Goal: Task Accomplishment & Management: Use online tool/utility

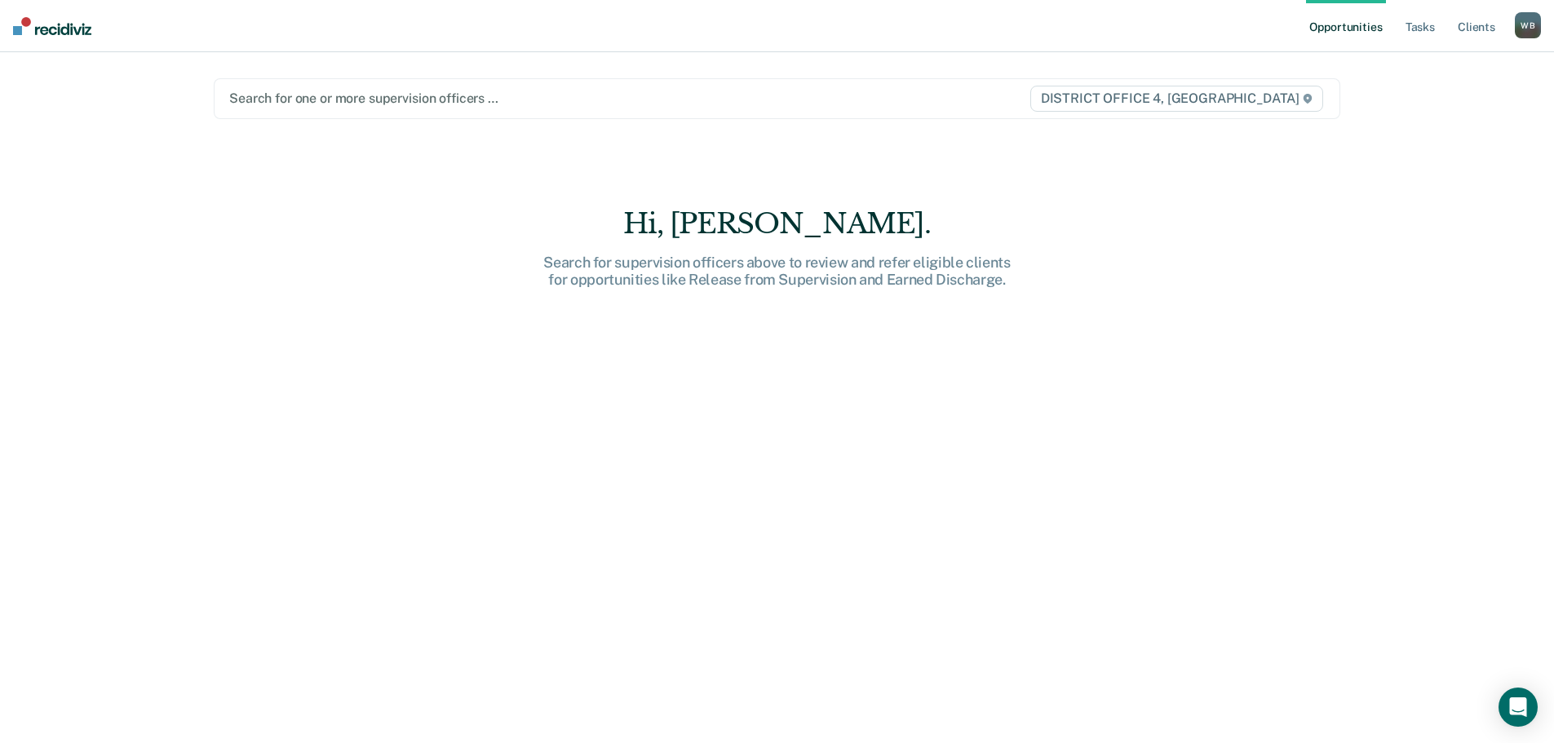
click at [944, 115] on div "Search for one or more supervision officers … DISTRICT OFFICE 4, BOISE" at bounding box center [777, 98] width 1126 height 41
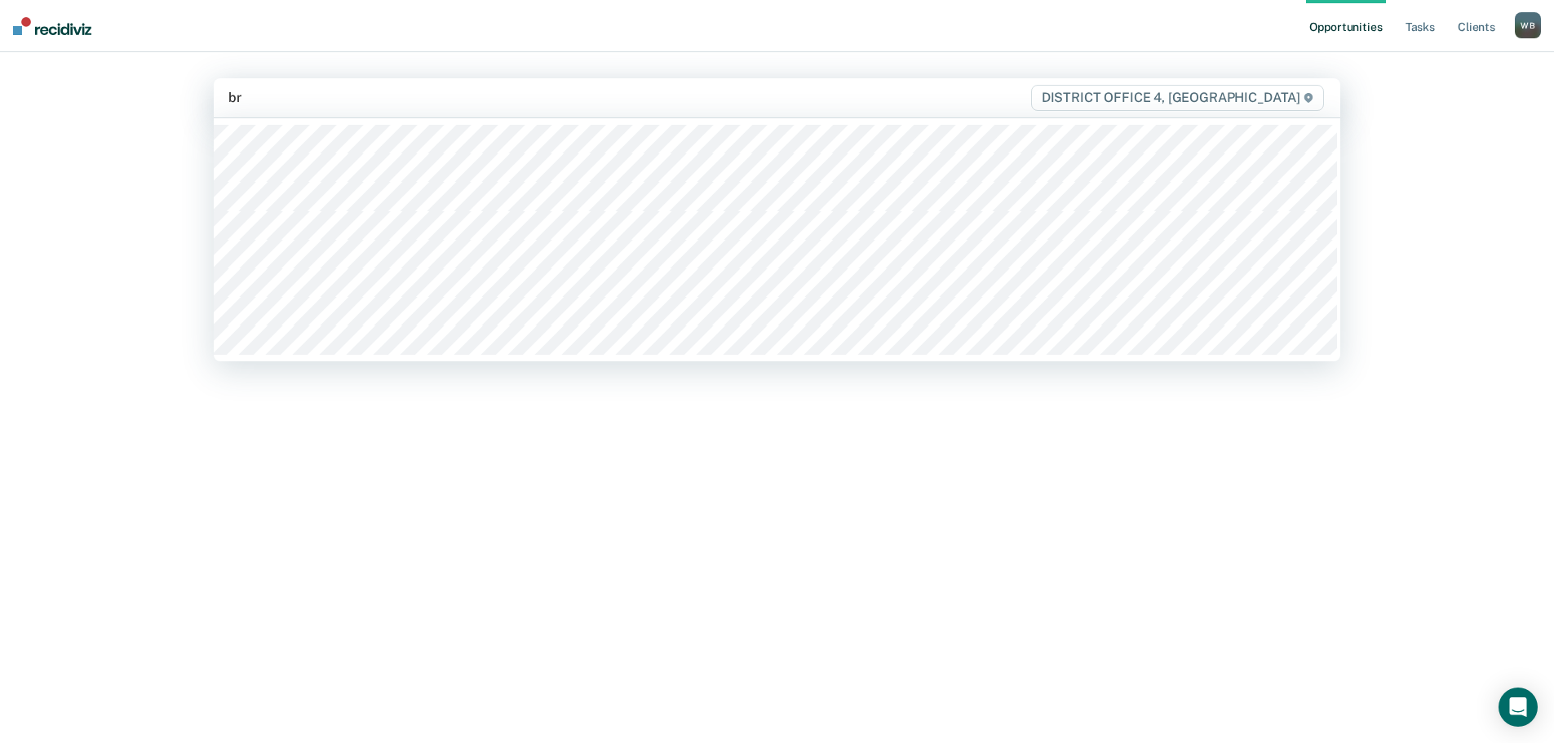
type input "bre"
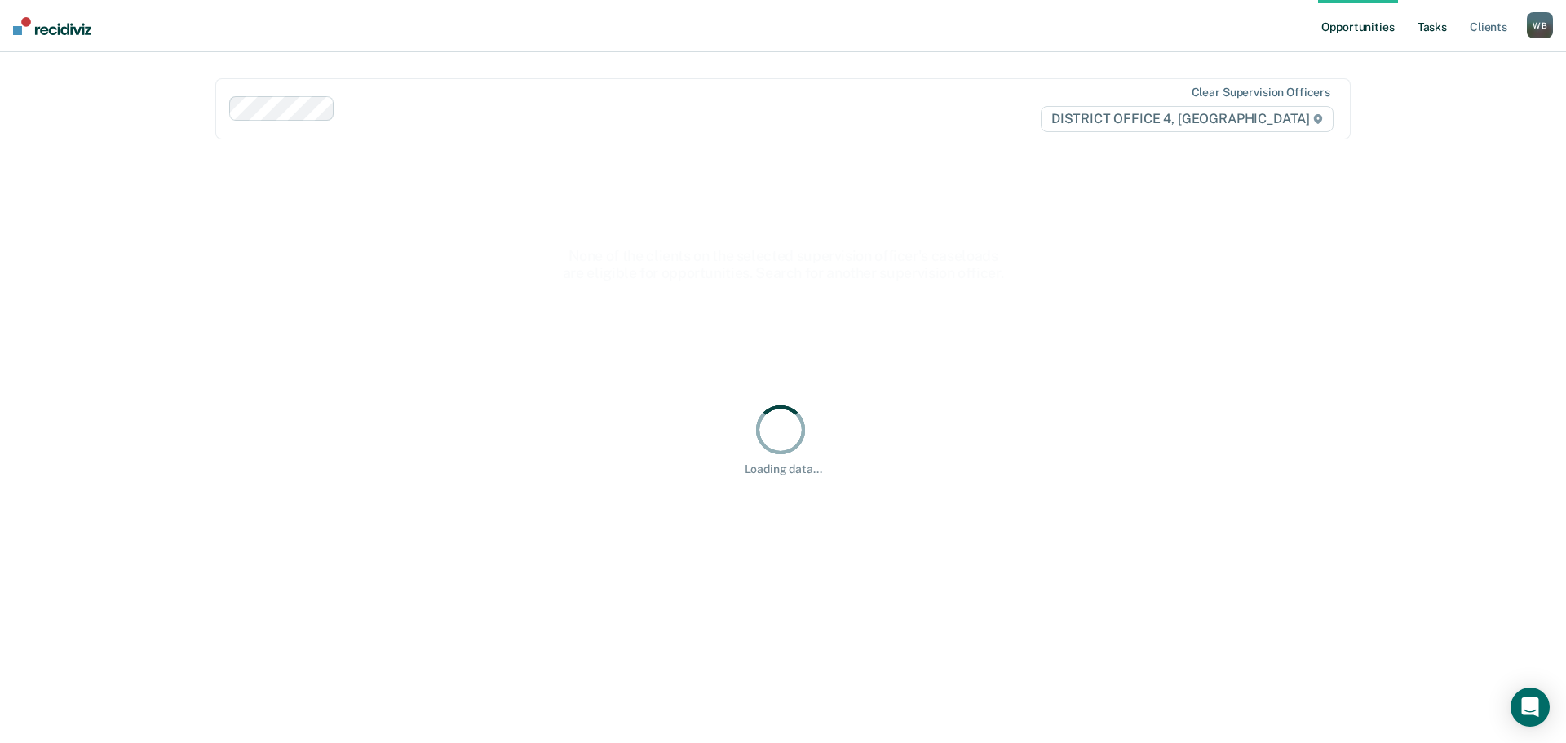
click at [1422, 40] on link "Tasks" at bounding box center [1432, 26] width 36 height 52
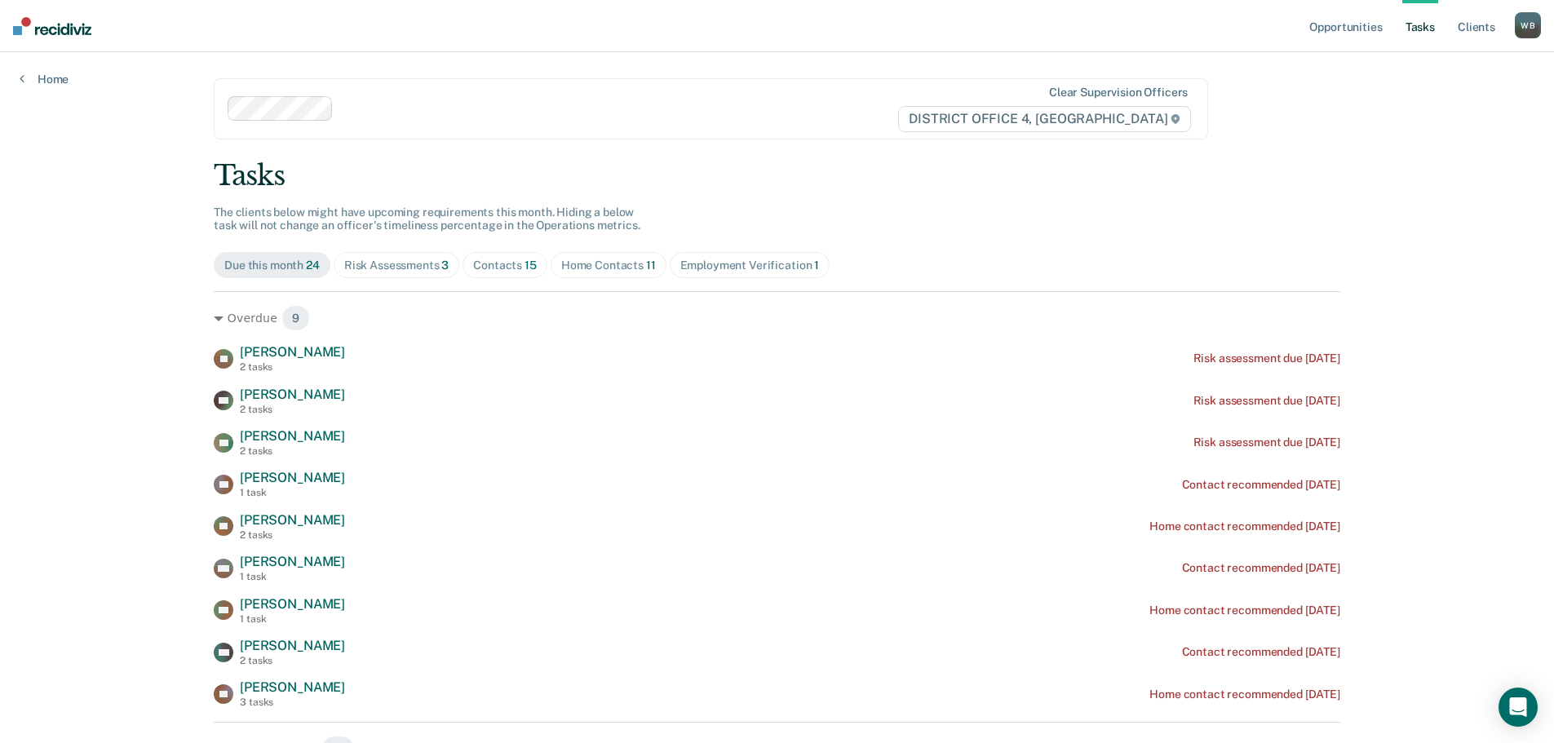
click at [1424, 31] on link "Tasks" at bounding box center [1420, 26] width 36 height 52
click at [506, 271] on div "Contacts 15" at bounding box center [505, 266] width 64 height 14
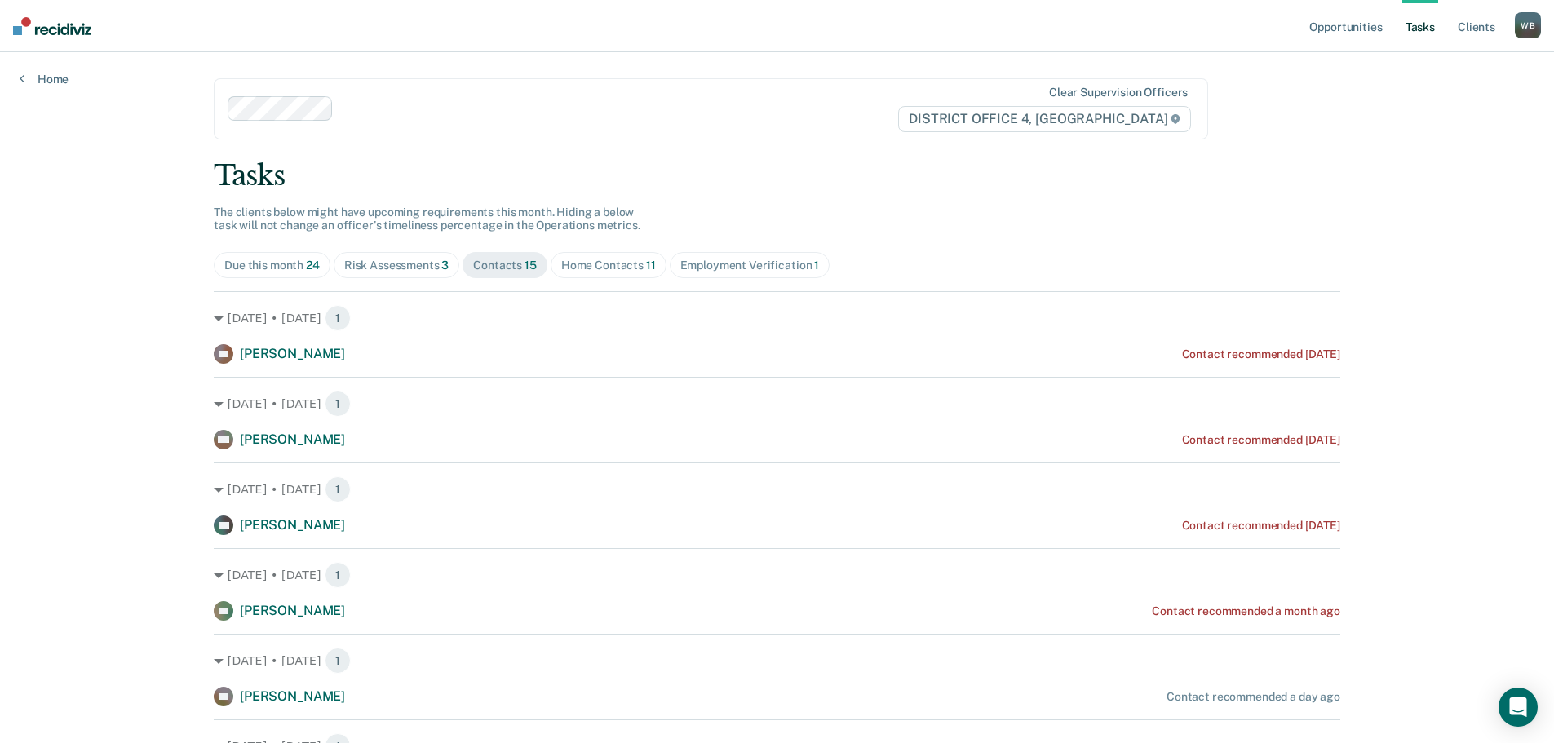
click at [604, 271] on div "Home Contacts 11" at bounding box center [608, 266] width 95 height 14
click at [372, 259] on div "Risk Assessments 3" at bounding box center [396, 266] width 105 height 14
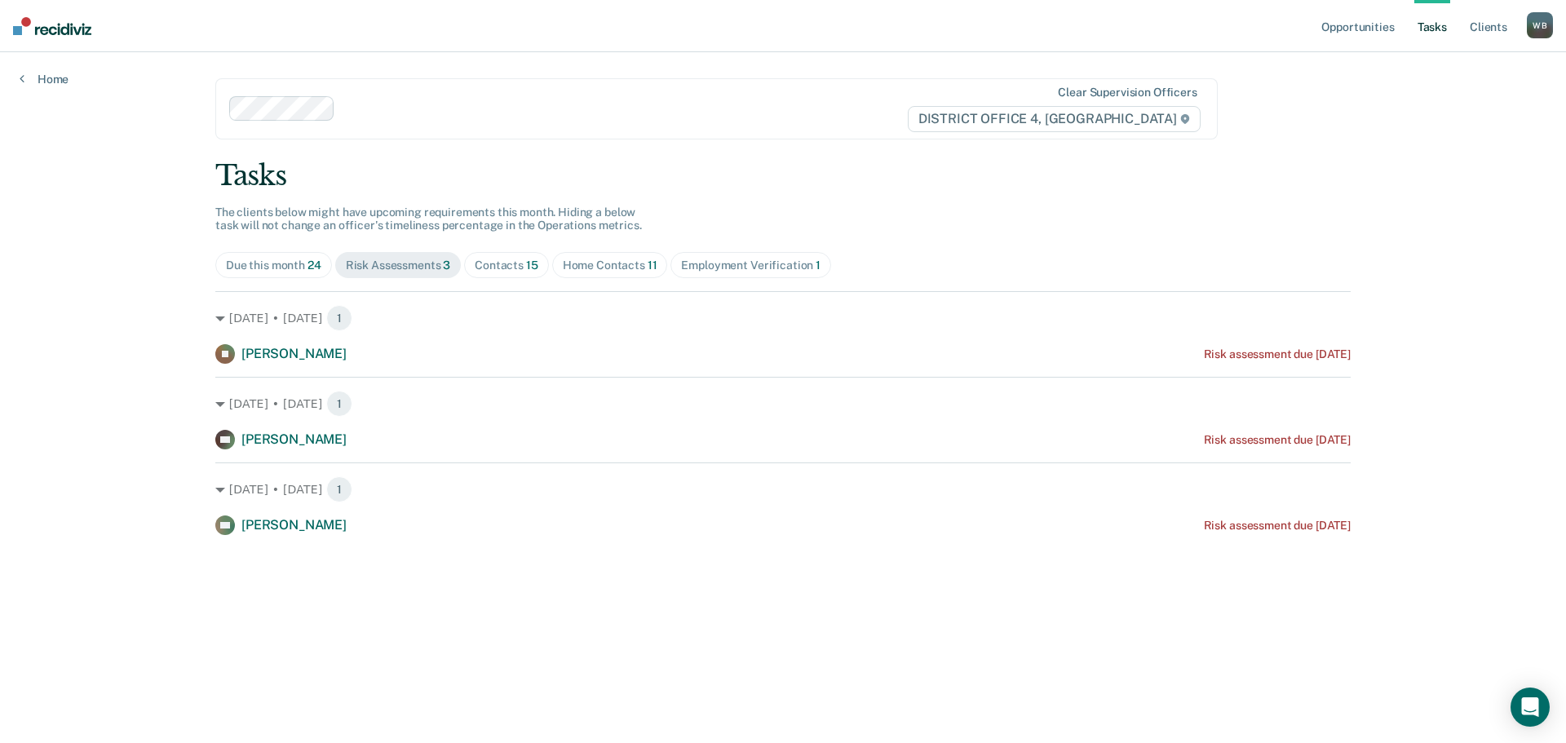
click at [293, 259] on div "Due this month 24" at bounding box center [273, 266] width 95 height 14
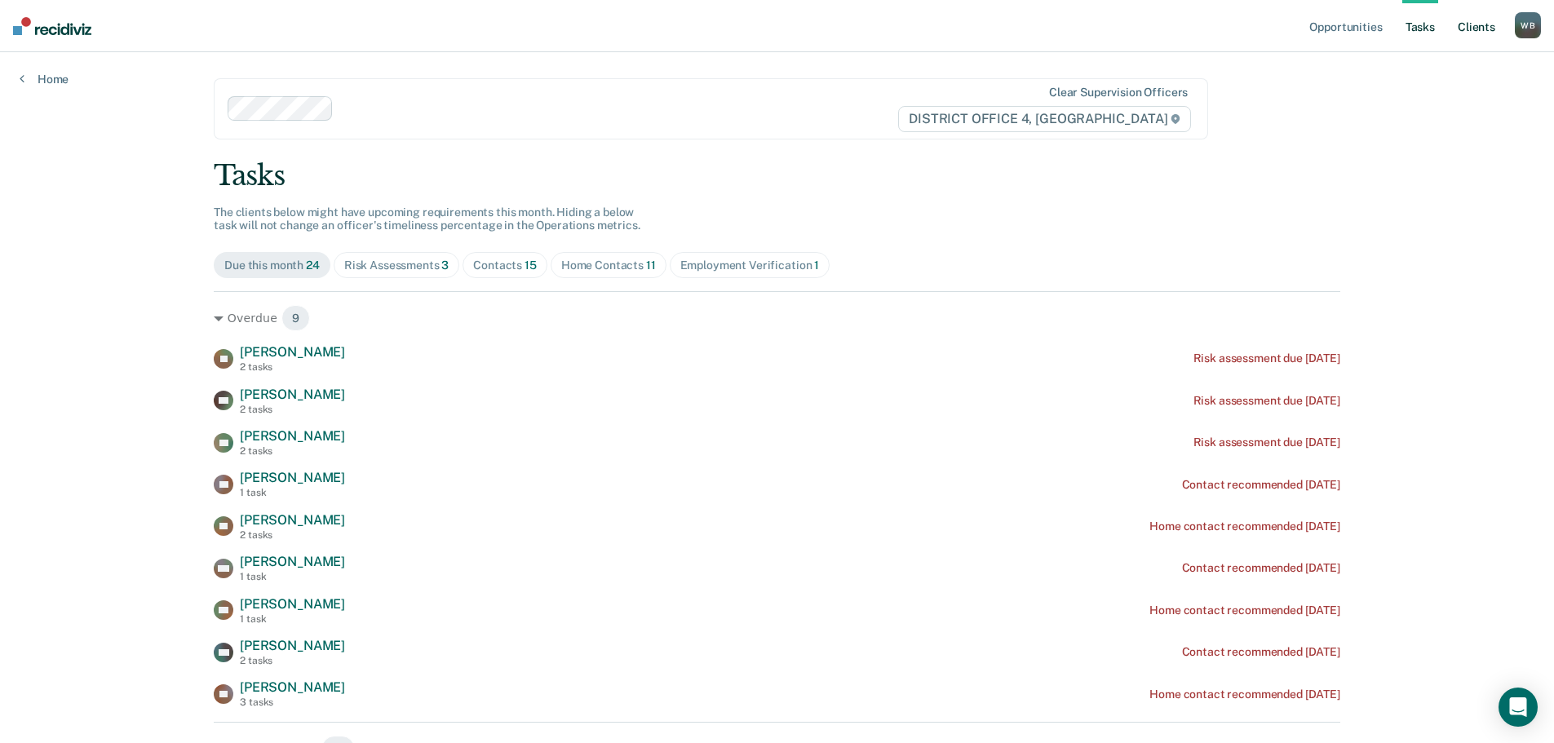
click at [1474, 27] on link "Client s" at bounding box center [1476, 26] width 44 height 52
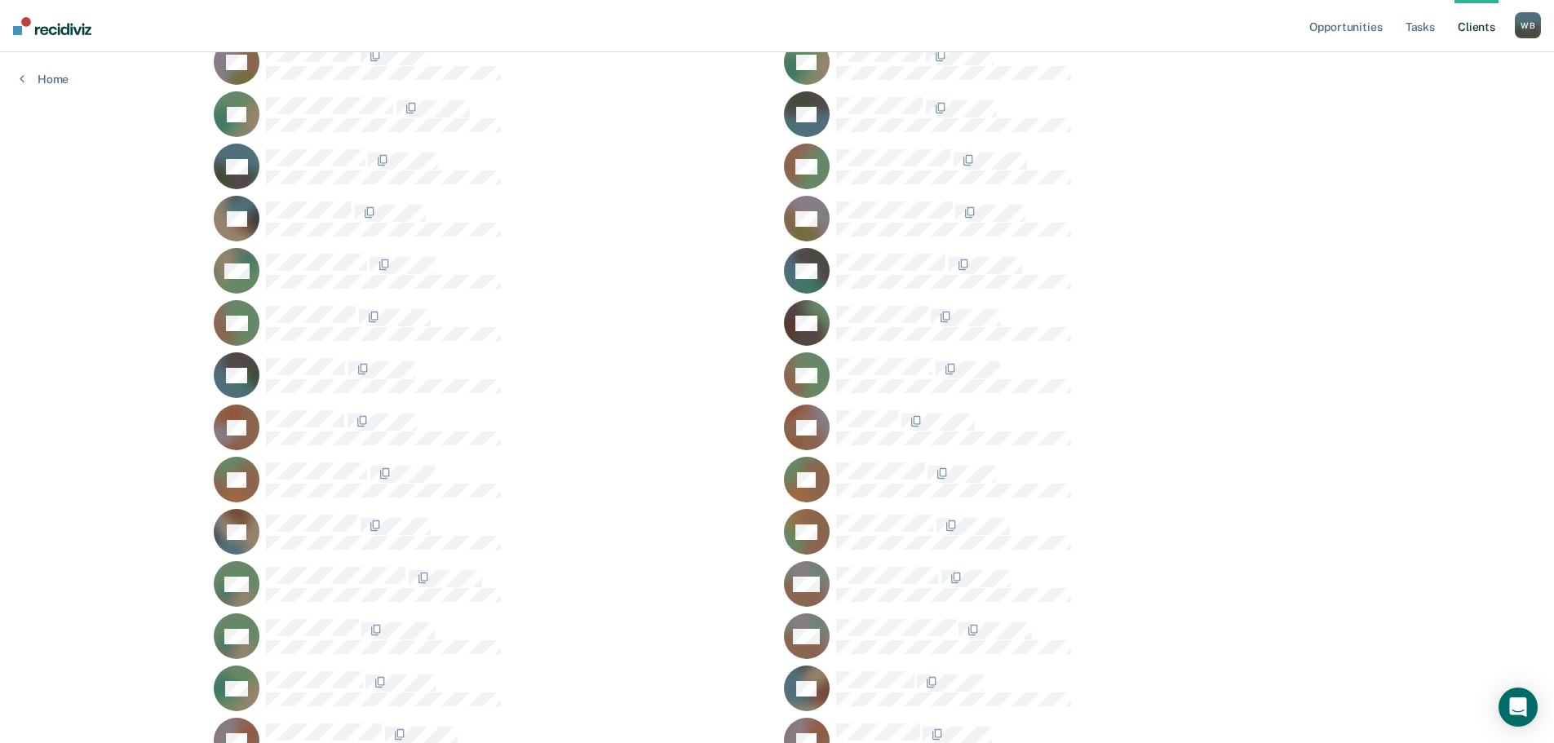
scroll to position [571, 0]
